Goal: Obtain resource: Download file/media

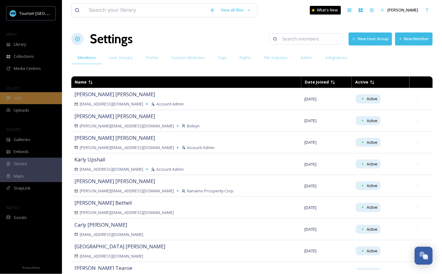
click at [21, 95] on span "UGC" at bounding box center [18, 98] width 8 height 6
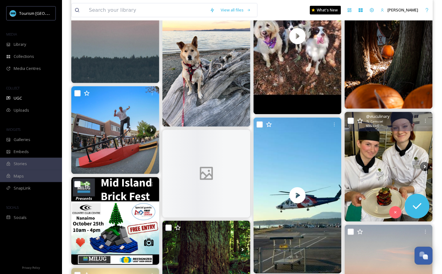
scroll to position [253, 0]
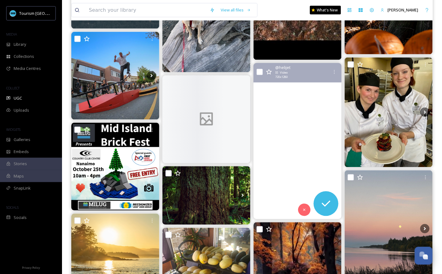
click at [308, 141] on video "Taking off into a mid-autumn morning from Nanaimo Harbour! \a\aIt’s always a gr…" at bounding box center [297, 141] width 88 height 156
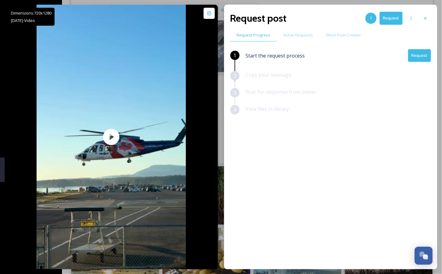
click at [420, 55] on button "Request" at bounding box center [419, 55] width 23 height 13
click at [422, 57] on button "Request" at bounding box center [419, 55] width 23 height 13
click at [419, 56] on button "Request" at bounding box center [419, 55] width 23 height 13
click at [414, 56] on button "Request" at bounding box center [419, 55] width 23 height 13
click at [351, 95] on div "Wait for response from owner" at bounding box center [338, 96] width 185 height 17
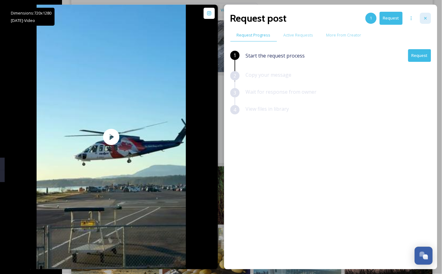
click at [427, 17] on icon at bounding box center [425, 18] width 5 height 5
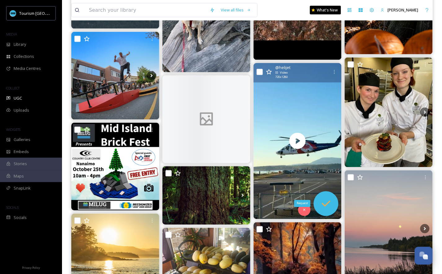
click at [330, 212] on div "Request" at bounding box center [325, 204] width 25 height 25
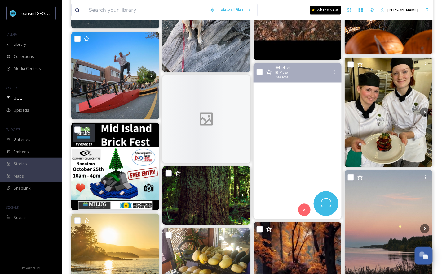
click at [330, 171] on video "Taking off into a mid-autumn morning from Nanaimo Harbour! \a\aIt’s always a gr…" at bounding box center [297, 141] width 88 height 156
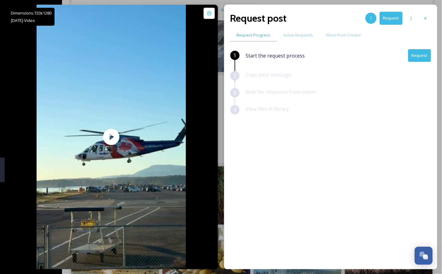
click at [416, 58] on button "Request" at bounding box center [419, 55] width 23 height 13
click at [391, 22] on button "Request" at bounding box center [390, 18] width 23 height 13
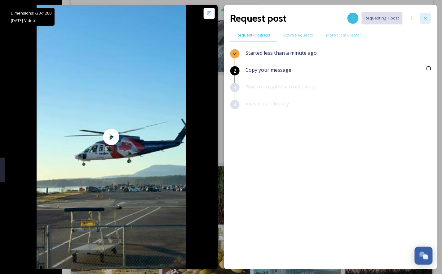
click at [426, 15] on div at bounding box center [425, 18] width 11 height 11
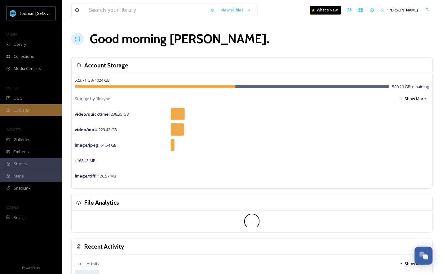
click at [22, 106] on div "Uploads" at bounding box center [31, 110] width 62 height 12
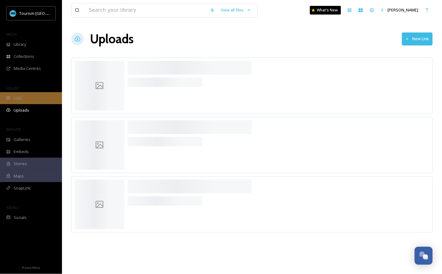
click at [22, 100] on div "UGC" at bounding box center [31, 98] width 62 height 12
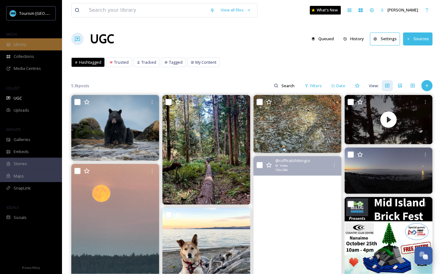
click at [50, 42] on div "Library" at bounding box center [31, 44] width 62 height 12
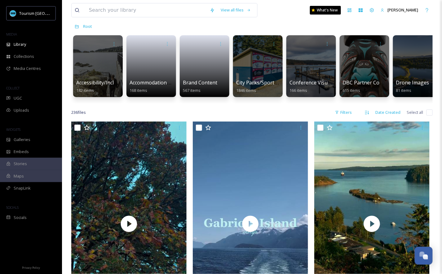
scroll to position [94, 0]
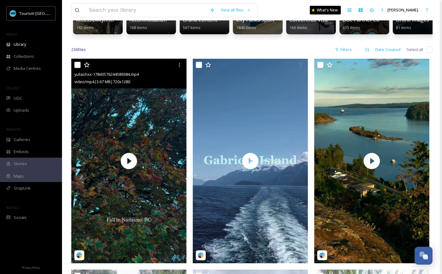
click at [77, 68] on div at bounding box center [129, 64] width 111 height 11
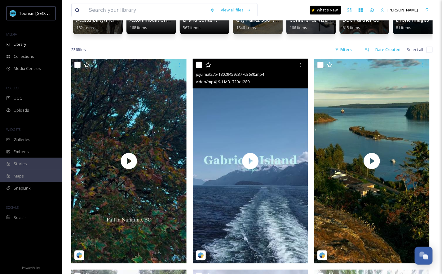
click at [199, 63] on input "checkbox" at bounding box center [199, 65] width 6 height 6
checkbox input "true"
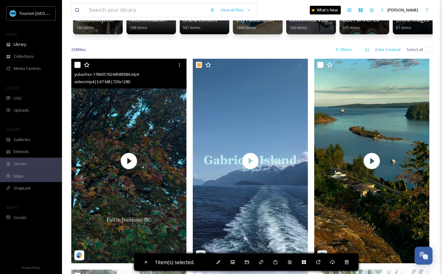
click at [74, 68] on div "yuliashxx-17843576244589384.mp4 video/mp4 | 3.67 MB | 720 x 1280" at bounding box center [128, 74] width 115 height 30
click at [79, 63] on input "checkbox" at bounding box center [77, 65] width 6 height 6
checkbox input "true"
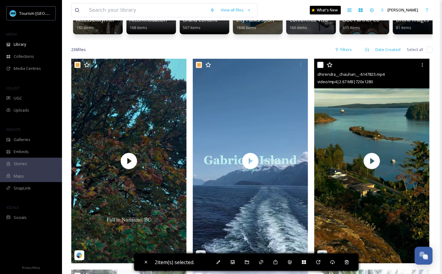
click at [321, 62] on input "checkbox" at bounding box center [320, 65] width 6 height 6
checkbox input "true"
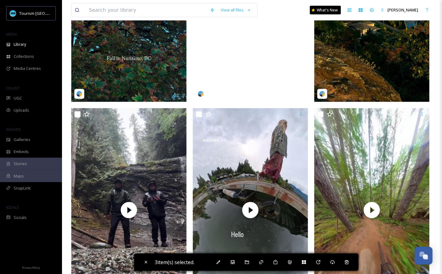
scroll to position [292, 0]
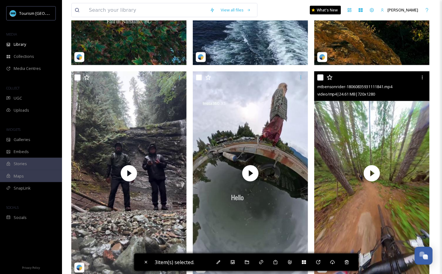
click at [321, 77] on input "checkbox" at bounding box center [320, 78] width 6 height 6
checkbox input "true"
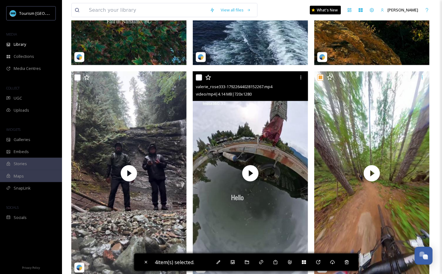
click at [197, 75] on input "checkbox" at bounding box center [199, 78] width 6 height 6
checkbox input "true"
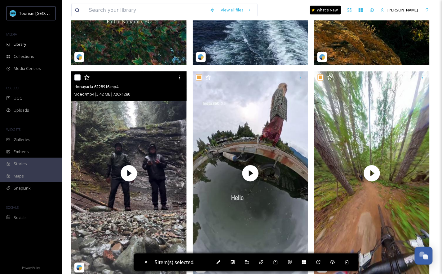
click at [79, 77] on input "checkbox" at bounding box center [77, 78] width 6 height 6
checkbox input "true"
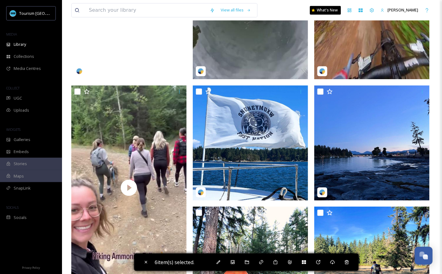
scroll to position [499, 0]
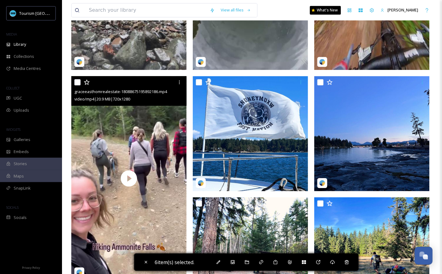
click at [78, 83] on input "checkbox" at bounding box center [77, 82] width 6 height 6
checkbox input "true"
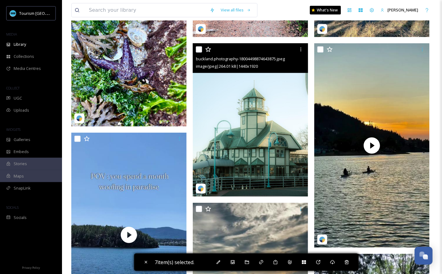
scroll to position [771, 0]
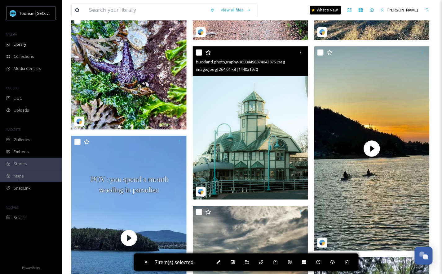
click at [199, 53] on input "checkbox" at bounding box center [199, 53] width 6 height 6
checkbox input "true"
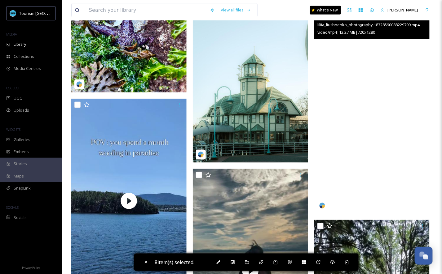
scroll to position [782, 0]
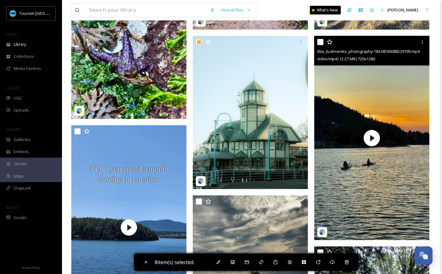
click at [320, 42] on input "checkbox" at bounding box center [320, 42] width 6 height 6
checkbox input "true"
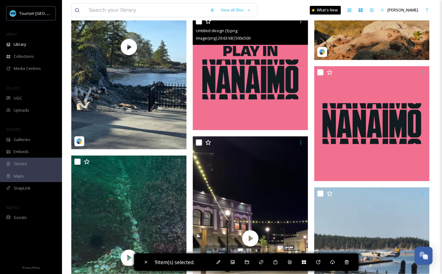
scroll to position [1409, 0]
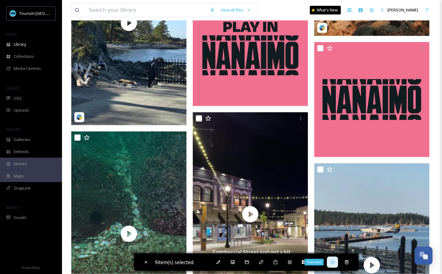
click at [335, 265] on icon at bounding box center [332, 262] width 5 height 5
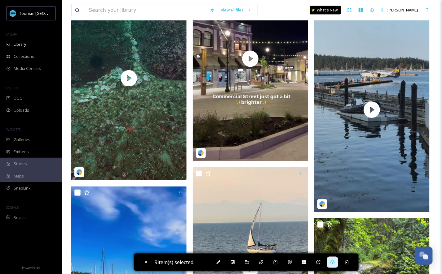
scroll to position [1633, 0]
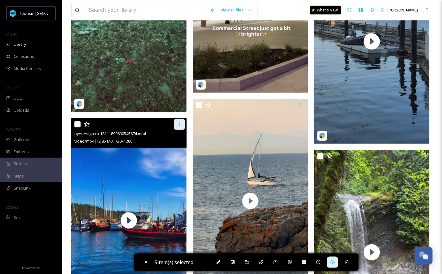
click at [180, 127] on div at bounding box center [179, 124] width 11 height 11
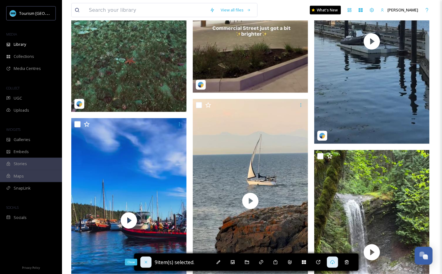
click at [146, 264] on icon at bounding box center [145, 262] width 5 height 5
checkbox input "false"
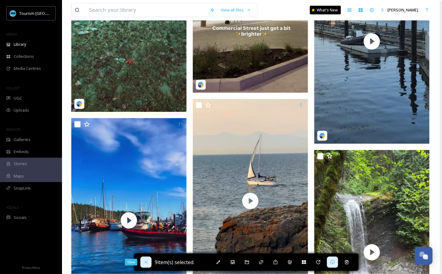
checkbox input "false"
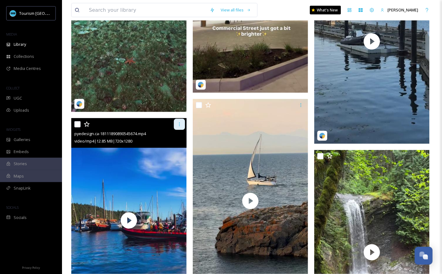
click at [178, 125] on icon at bounding box center [179, 124] width 5 height 5
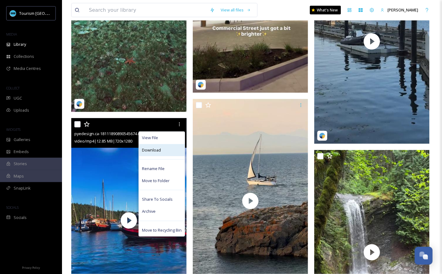
click at [173, 150] on div "Download" at bounding box center [162, 150] width 46 height 12
